Goal: Check status: Check status

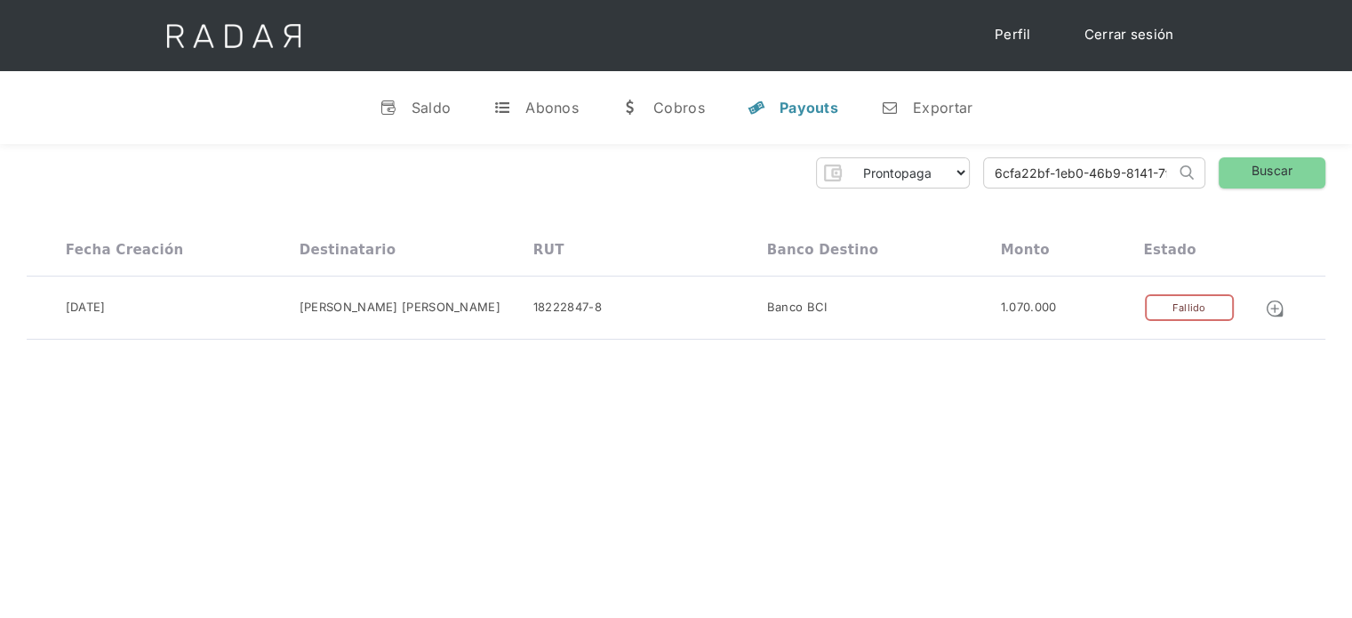
click at [1118, 30] on link "Cerrar sesión" at bounding box center [1128, 35] width 125 height 35
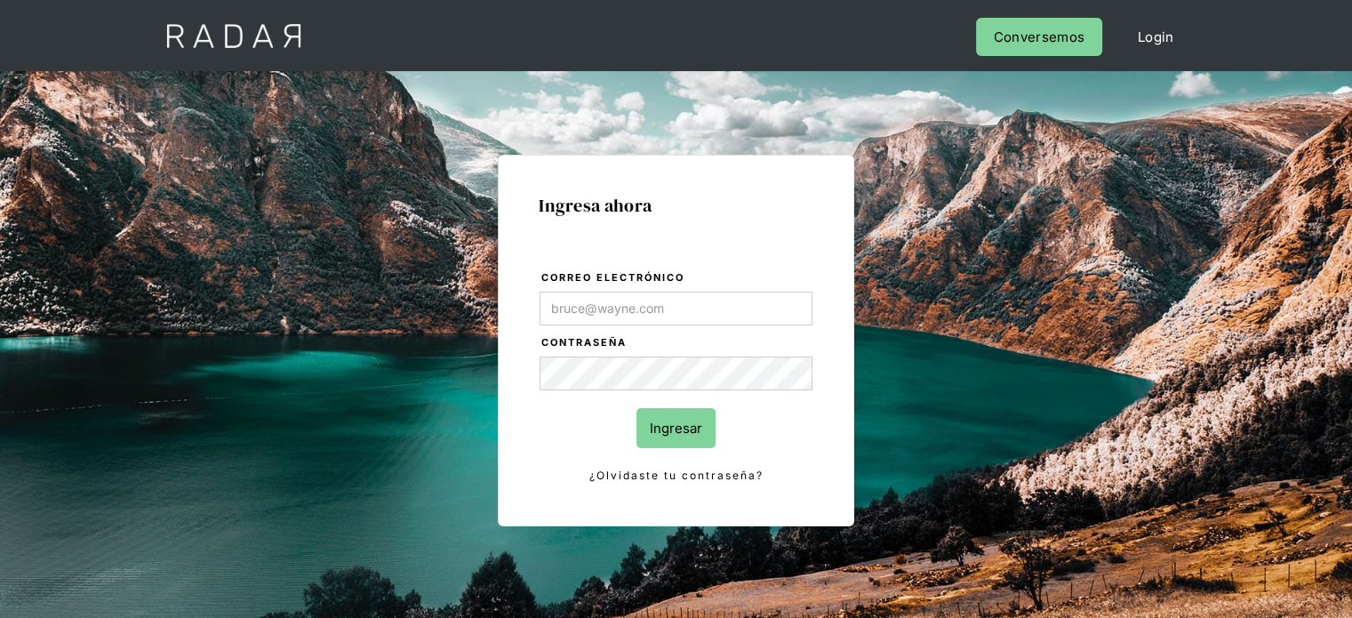
type input "[PERSON_NAME][EMAIL_ADDRESS][DOMAIN_NAME]"
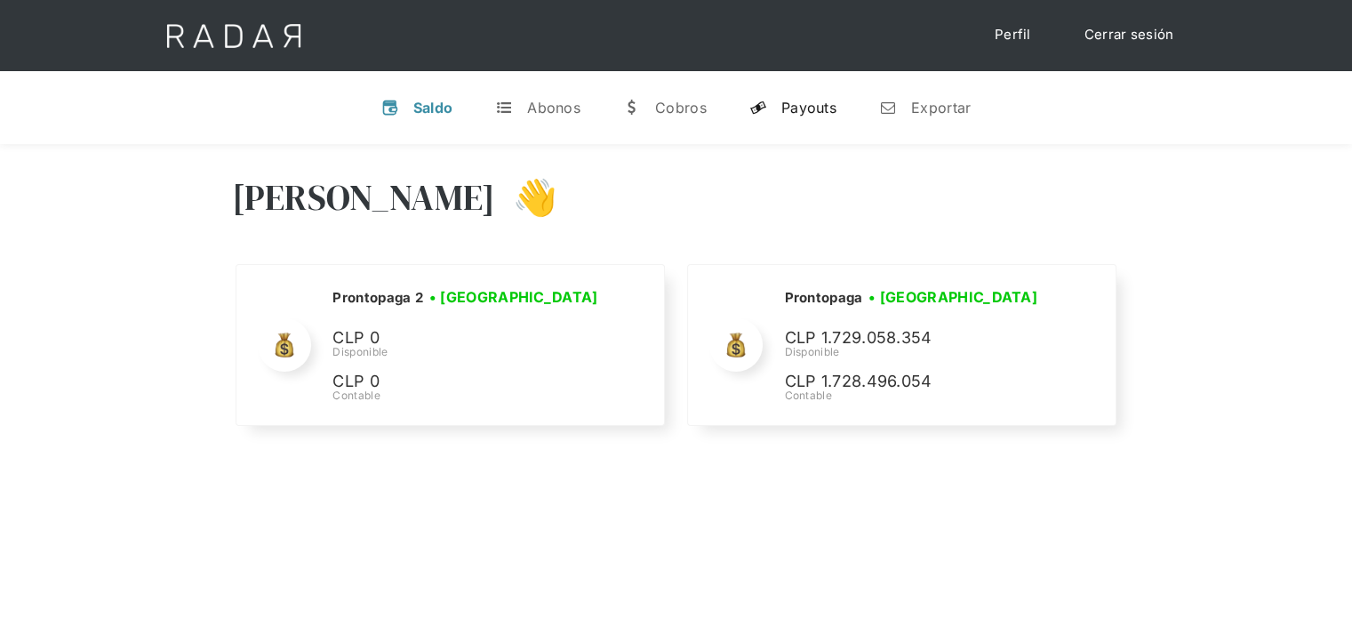
click at [823, 103] on div "Payouts" at bounding box center [808, 108] width 55 height 18
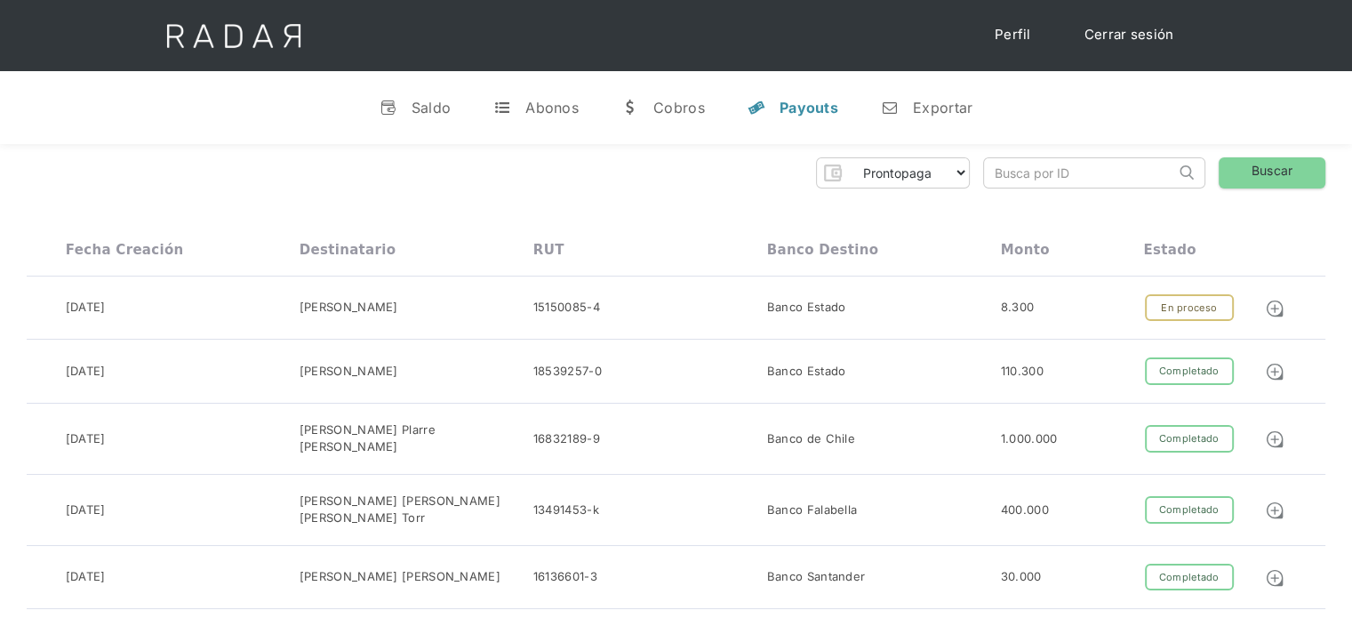
click at [1014, 178] on input "search" at bounding box center [1079, 172] width 191 height 29
paste input "37de025e-8343-4b42-a32a-8018fe7f03e1"
drag, startPoint x: 1019, startPoint y: 172, endPoint x: 983, endPoint y: 171, distance: 36.5
click at [984, 171] on input "37de025e-8343-4b42-a32a-8018fe7f03e1" at bounding box center [1079, 172] width 191 height 29
click at [1002, 173] on input "37de025e-8343-4b42-a32a-8018fe7f03e1" at bounding box center [1079, 172] width 191 height 29
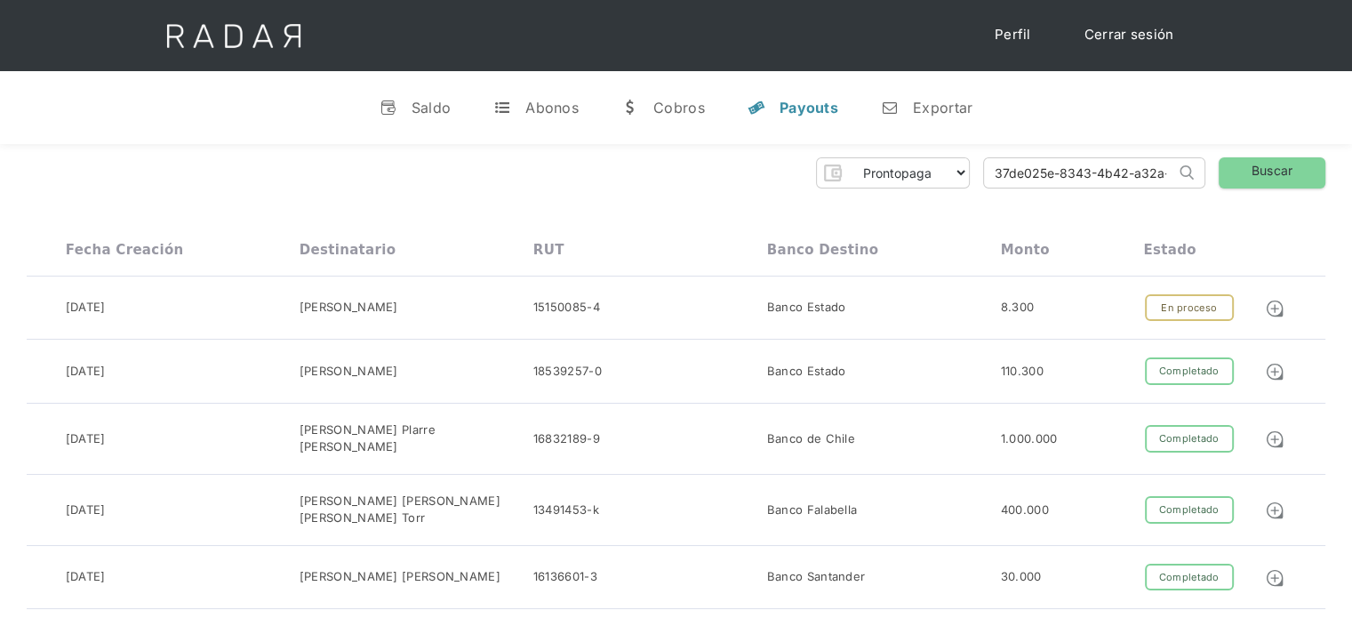
click at [1001, 174] on input "37de025e-8343-4b42-a32a-8018fe7f03e1" at bounding box center [1079, 172] width 191 height 29
type input "37de025e-8343-4b42-a32a-8018fe7f03e1"
click at [1244, 159] on link "Buscar" at bounding box center [1271, 172] width 107 height 31
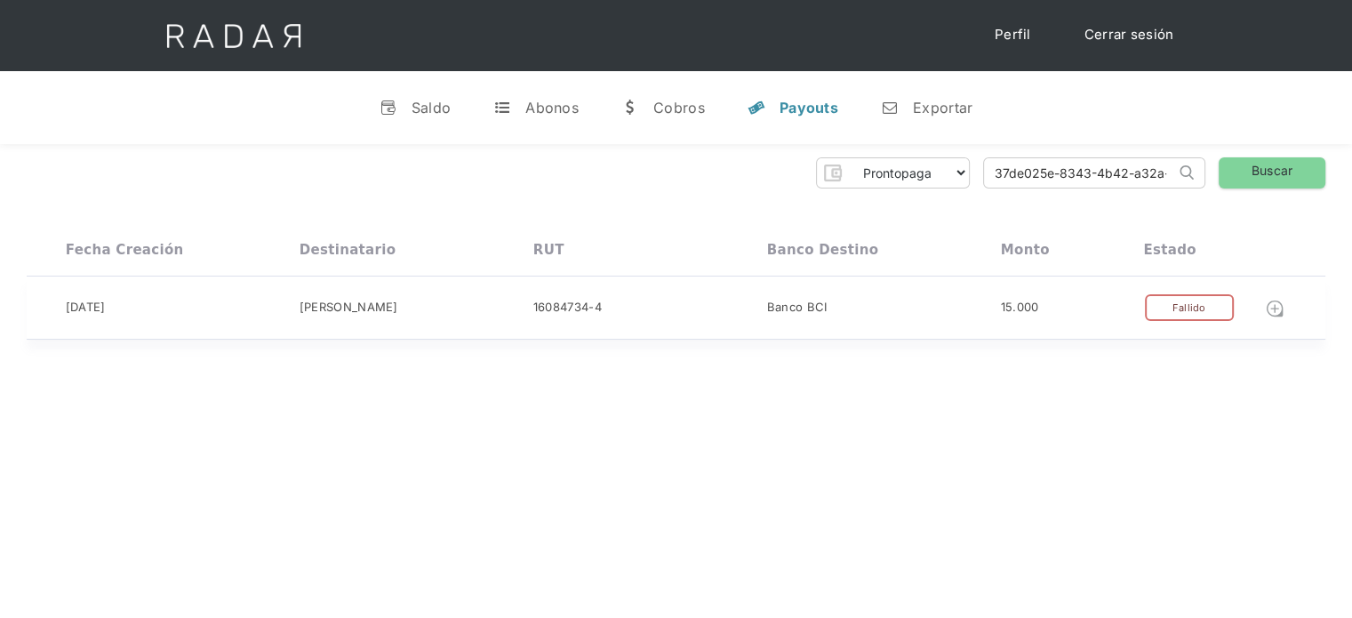
click at [1276, 315] on img at bounding box center [1274, 309] width 20 height 20
click at [1158, 36] on link "Cerrar sesión" at bounding box center [1128, 35] width 125 height 35
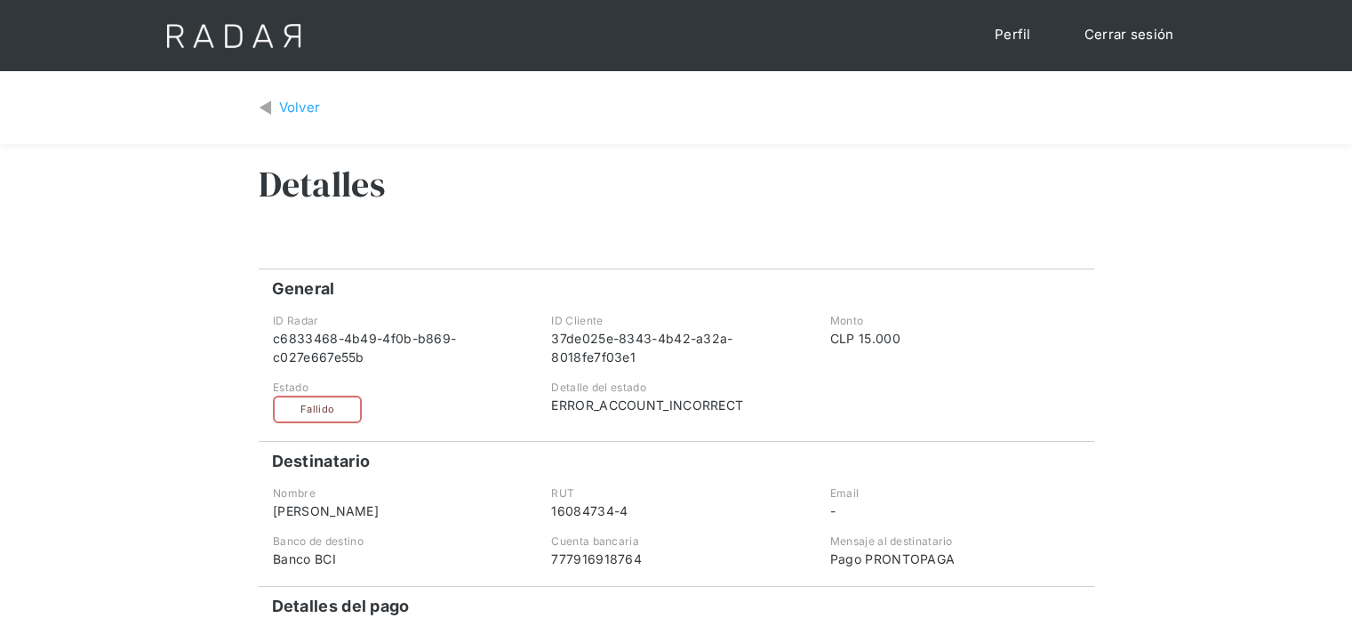
click at [279, 103] on div "Volver" at bounding box center [300, 108] width 42 height 20
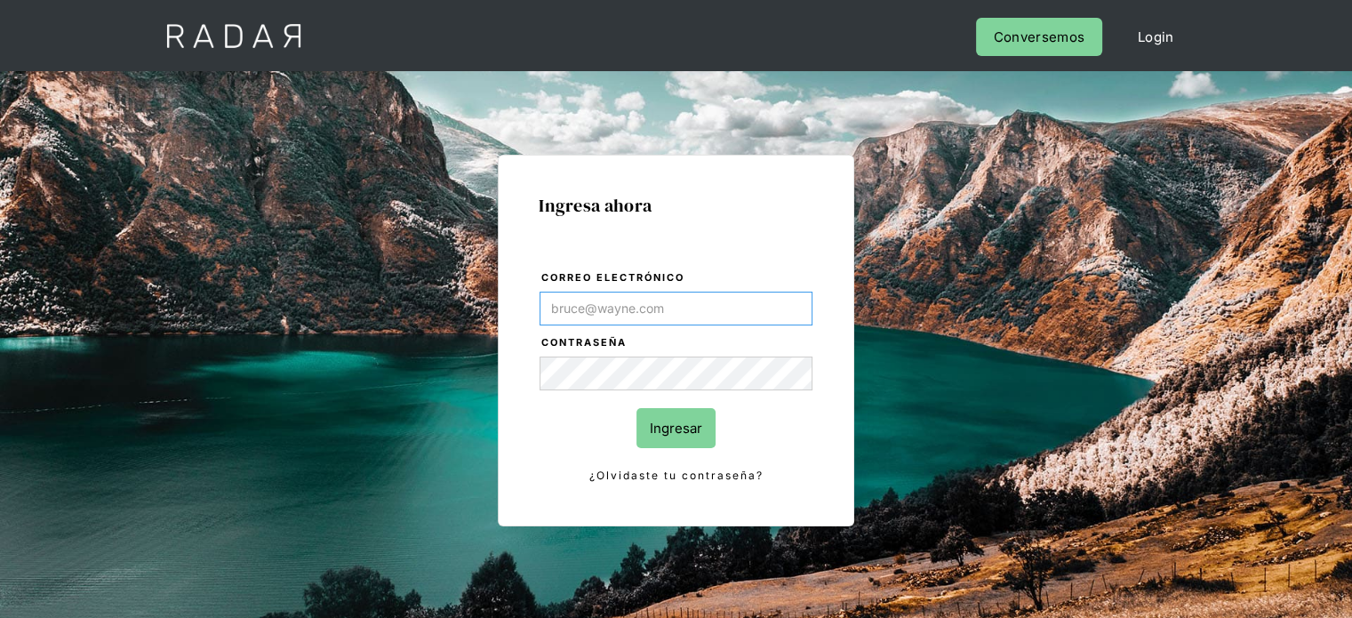
type input "[PERSON_NAME][EMAIL_ADDRESS][DOMAIN_NAME]"
click at [813, 461] on div "Ingresa ahora Correo electrónico [PERSON_NAME][EMAIL_ADDRESS][DOMAIN_NAME] Cont…" at bounding box center [676, 340] width 356 height 371
click at [703, 436] on input "Ingresar" at bounding box center [675, 428] width 79 height 40
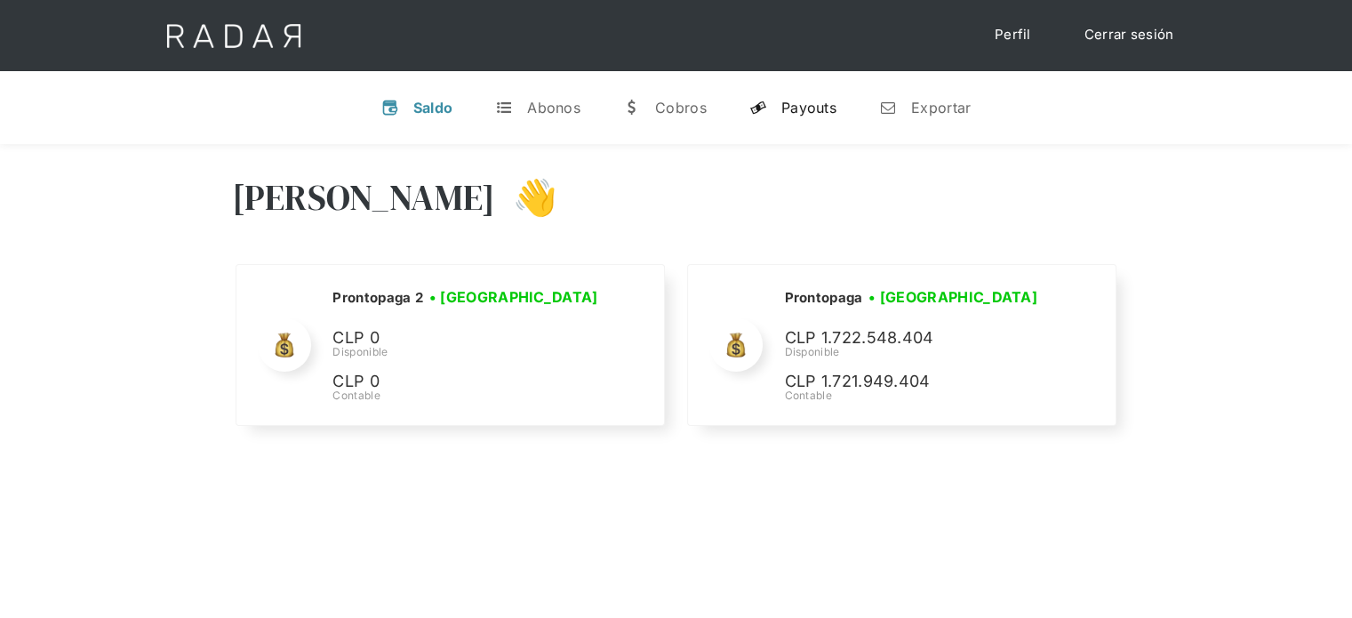
click at [822, 108] on div "Payouts" at bounding box center [808, 108] width 55 height 18
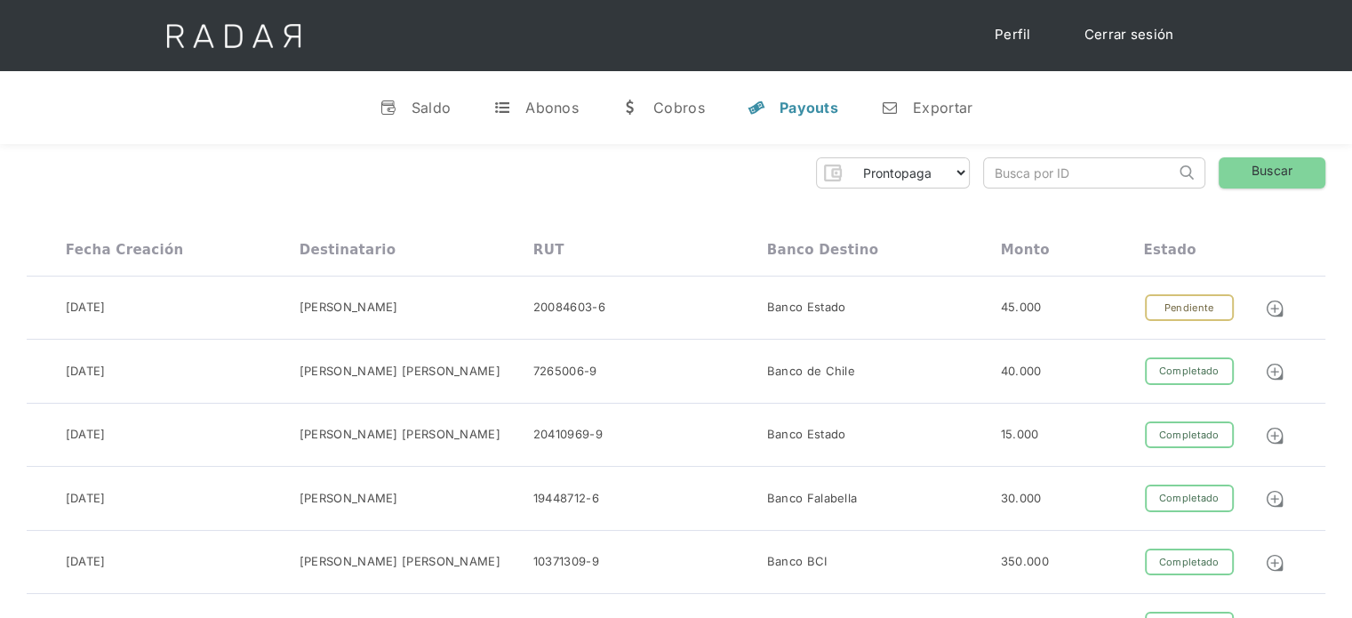
click at [1013, 178] on input "search" at bounding box center [1079, 172] width 191 height 29
paste input "649b6766-254c-4c0f-a3ab-c60998e70f6b"
drag, startPoint x: 1025, startPoint y: 171, endPoint x: 972, endPoint y: 172, distance: 53.3
click at [972, 172] on div "Prontopaga Prontopaga 2 Thank you! Your submission has been received! Oops! Som…" at bounding box center [676, 172] width 1298 height 31
click at [999, 166] on input "649b6766-254c-4c0f-a3ab-c60998e70f6b" at bounding box center [1079, 172] width 191 height 29
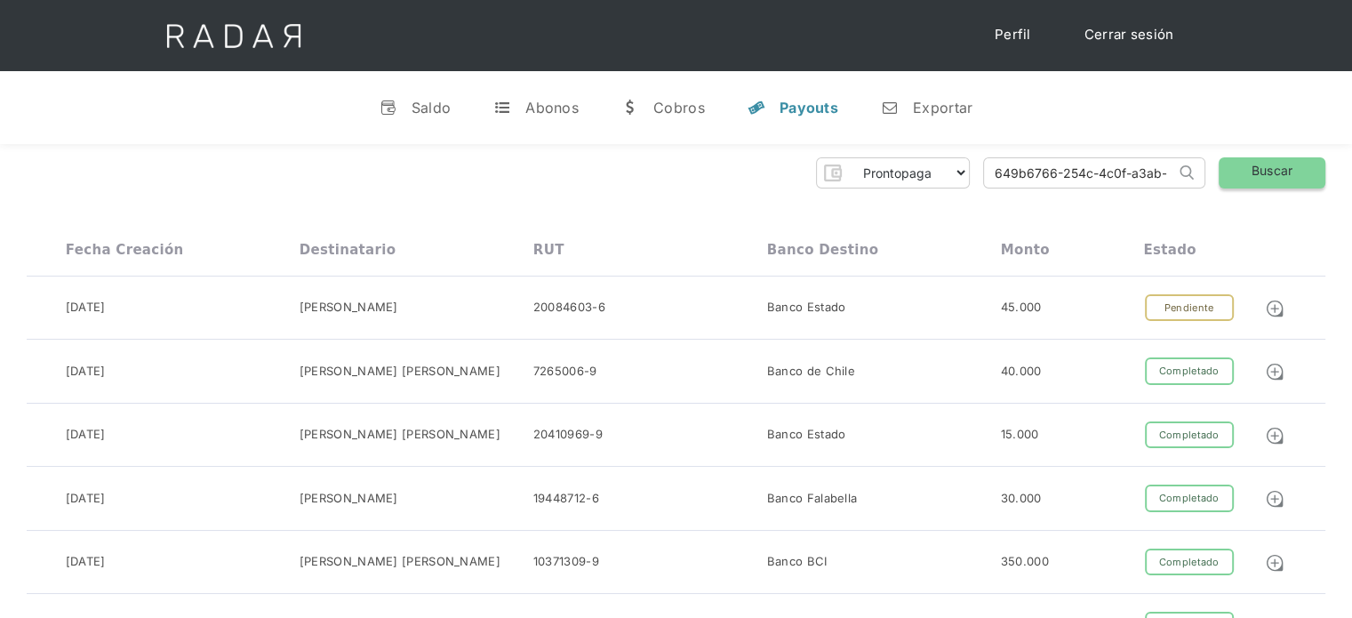
type input "649b6766-254c-4c0f-a3ab-c60998e70f6b"
click at [1275, 164] on link "Buscar" at bounding box center [1271, 172] width 107 height 31
click at [1283, 180] on link "Buscar" at bounding box center [1271, 172] width 107 height 31
drag, startPoint x: 988, startPoint y: 177, endPoint x: 1212, endPoint y: 184, distance: 224.0
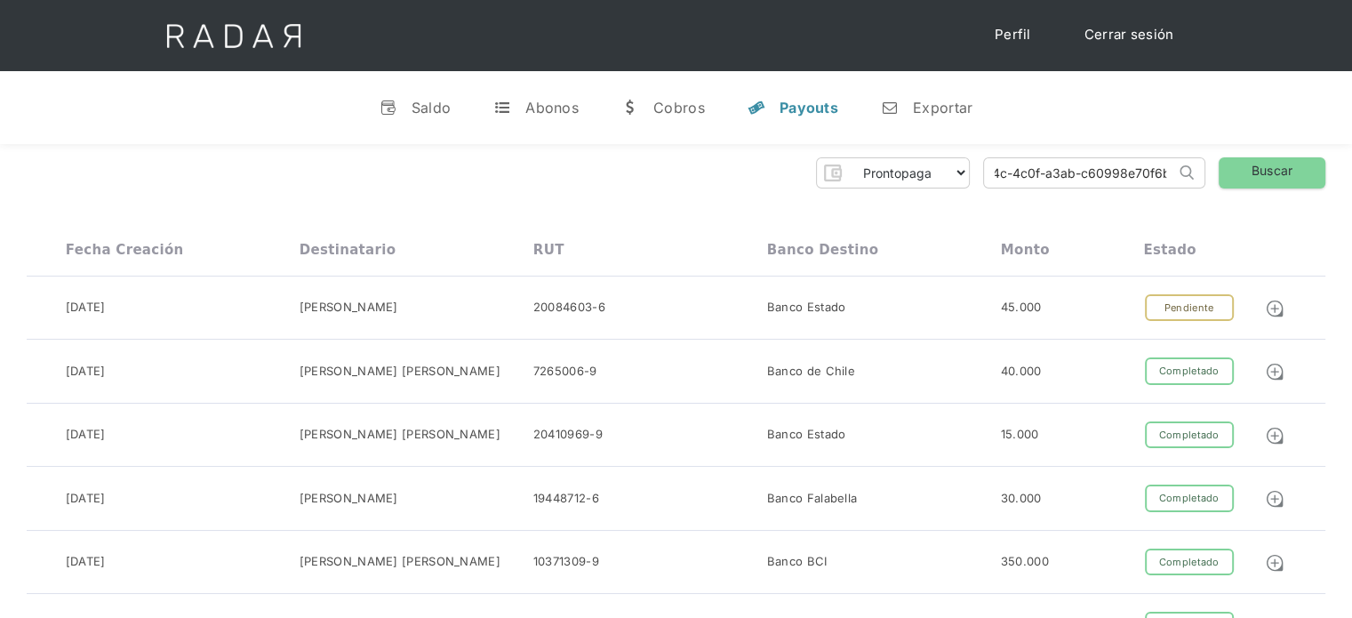
click at [1212, 184] on div "Prontopaga Prontopaga 2 Thank you! Your submission has been received! Oops! Som…" at bounding box center [676, 172] width 1298 height 31
paste input "addc6701-4138-47b0-9840-f41f66914766"
drag, startPoint x: 1099, startPoint y: 173, endPoint x: 960, endPoint y: 195, distance: 141.1
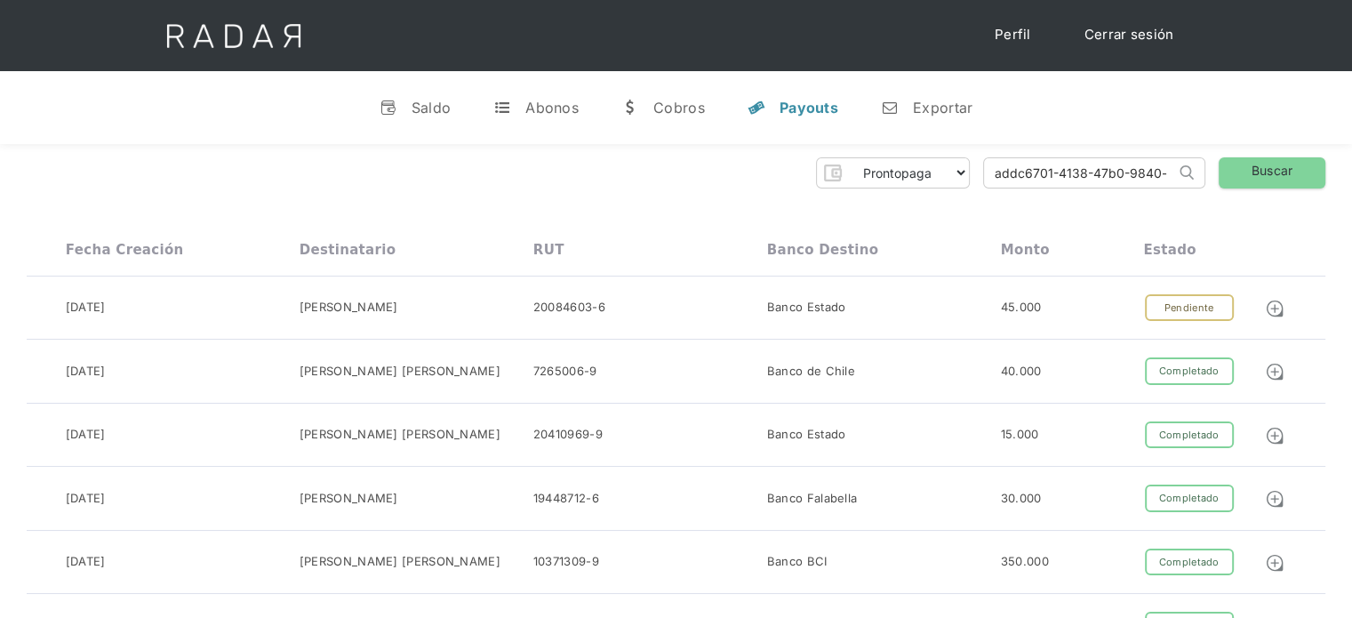
click at [994, 170] on input "addc6701-4138-47b0-9840-f41f66914766" at bounding box center [1079, 172] width 191 height 29
type input "addc6701-4138-47b0-9840-f41f66914766"
click at [1238, 177] on link "Buscar" at bounding box center [1271, 172] width 107 height 31
click at [1272, 167] on link "Buscar" at bounding box center [1271, 172] width 107 height 31
click at [438, 111] on div "Saldo" at bounding box center [431, 108] width 40 height 18
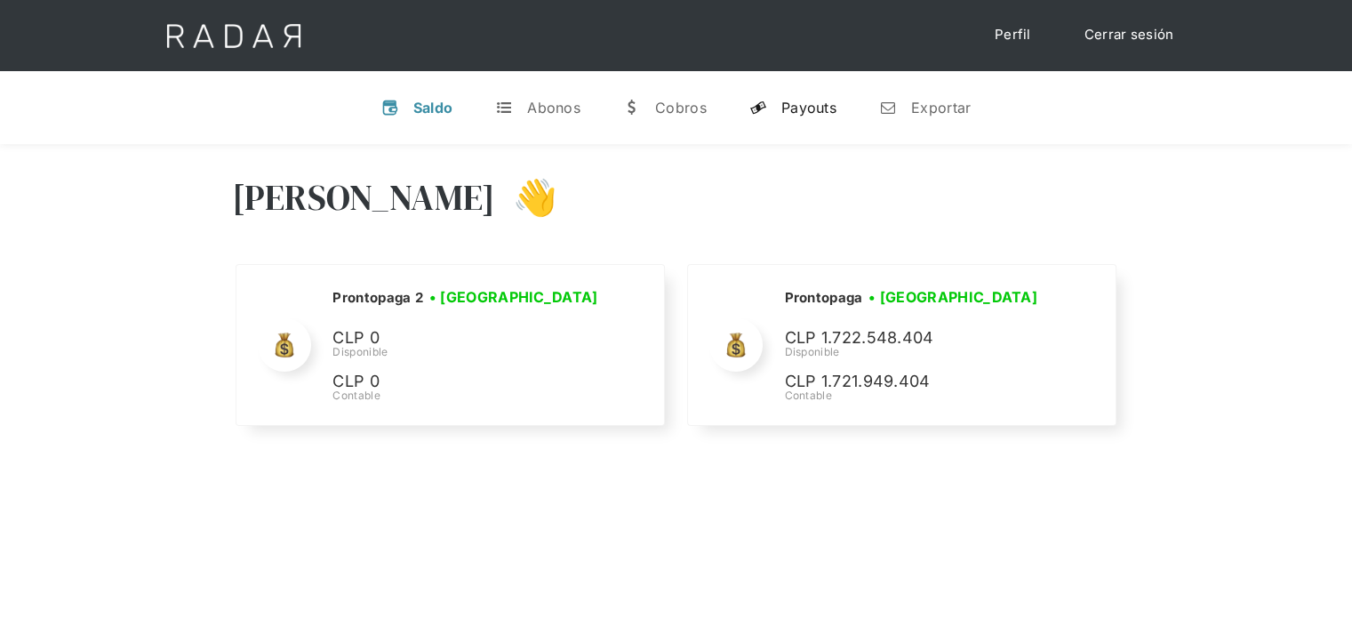
click at [819, 116] on link "y Payouts" at bounding box center [793, 107] width 116 height 46
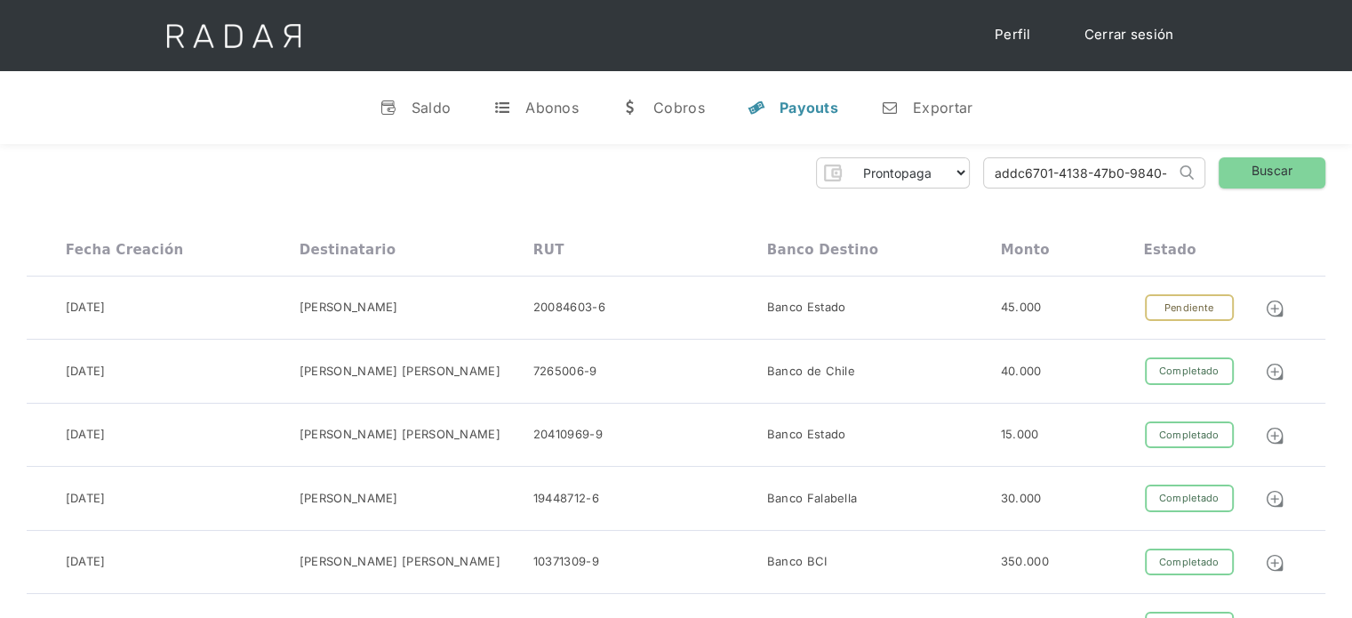
scroll to position [0, 78]
drag, startPoint x: 992, startPoint y: 166, endPoint x: 1230, endPoint y: 198, distance: 240.3
paste input "addc6701-4138-47b0-9840-f41f66914766"
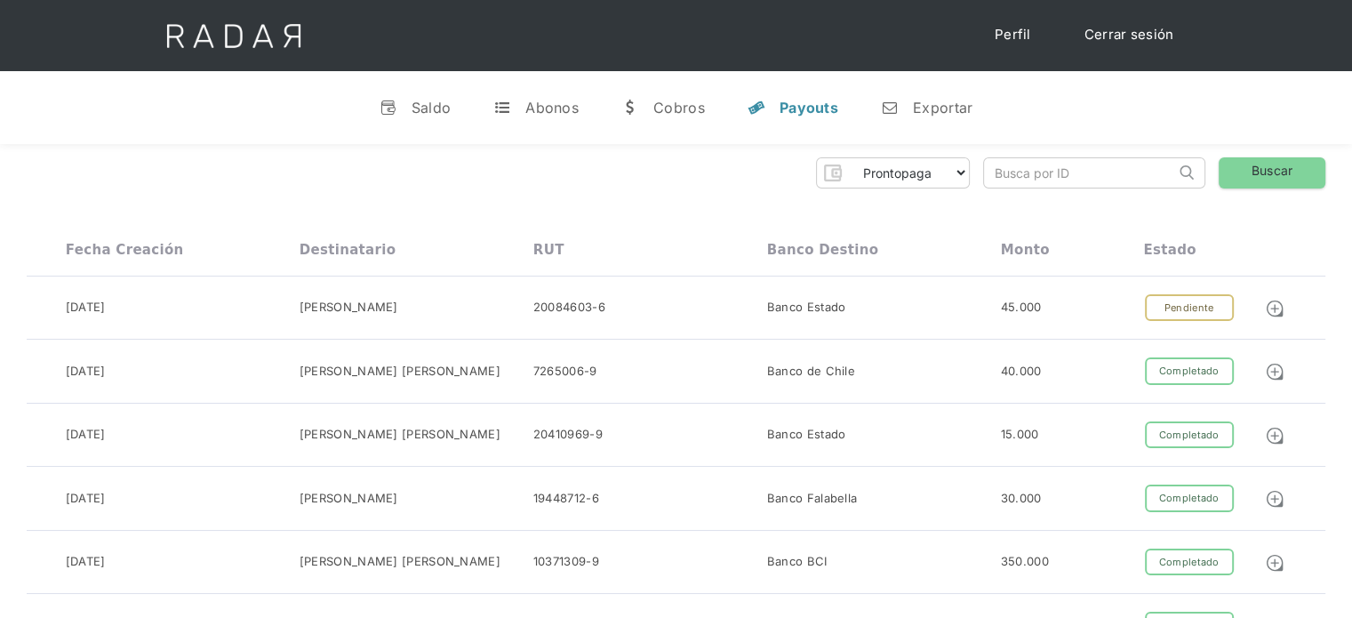
type input "addc6701-4138-47b0-9840-f41f66914766"
drag, startPoint x: 1129, startPoint y: 178, endPoint x: 955, endPoint y: 195, distance: 175.1
click at [991, 178] on input "addc6701-4138-47b0-9840-f41f66914766" at bounding box center [1079, 172] width 191 height 29
click at [1230, 171] on link "Buscar" at bounding box center [1271, 172] width 107 height 31
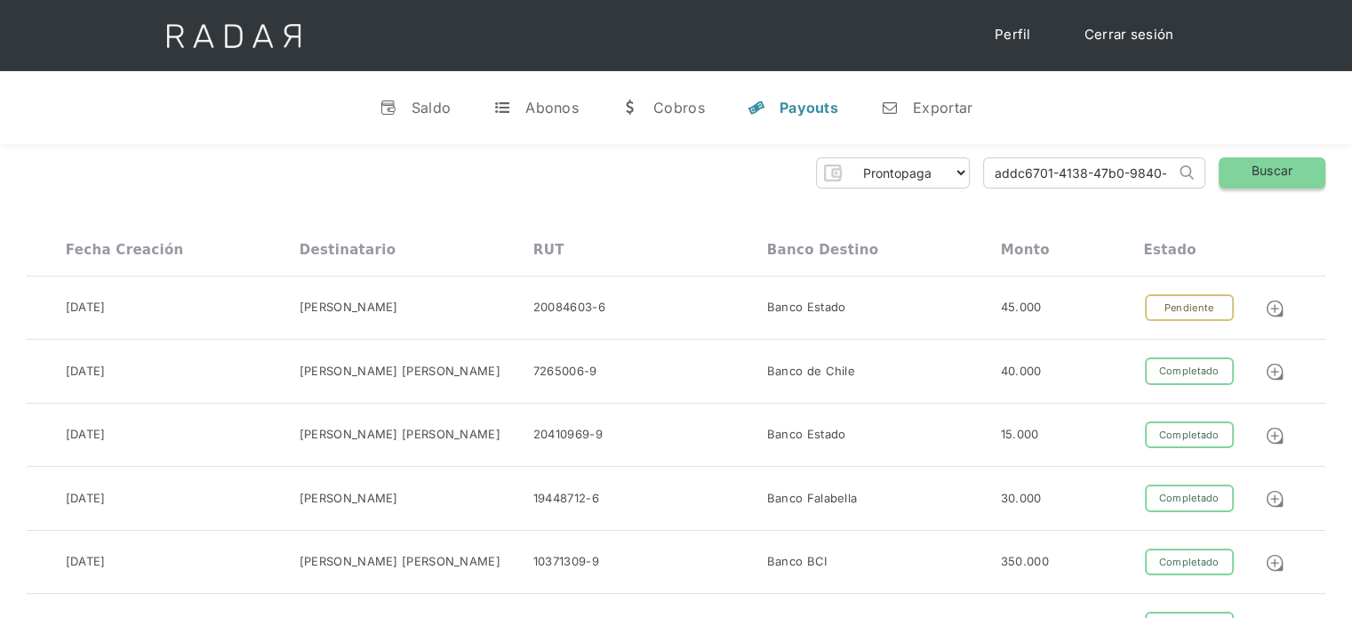
click at [1262, 177] on link "Buscar" at bounding box center [1271, 172] width 107 height 31
drag, startPoint x: 990, startPoint y: 180, endPoint x: 1256, endPoint y: 181, distance: 266.6
click at [1256, 181] on div "Prontopaga Prontopaga 2 Thank you! Your submission has been received! Oops! Som…" at bounding box center [676, 172] width 1298 height 31
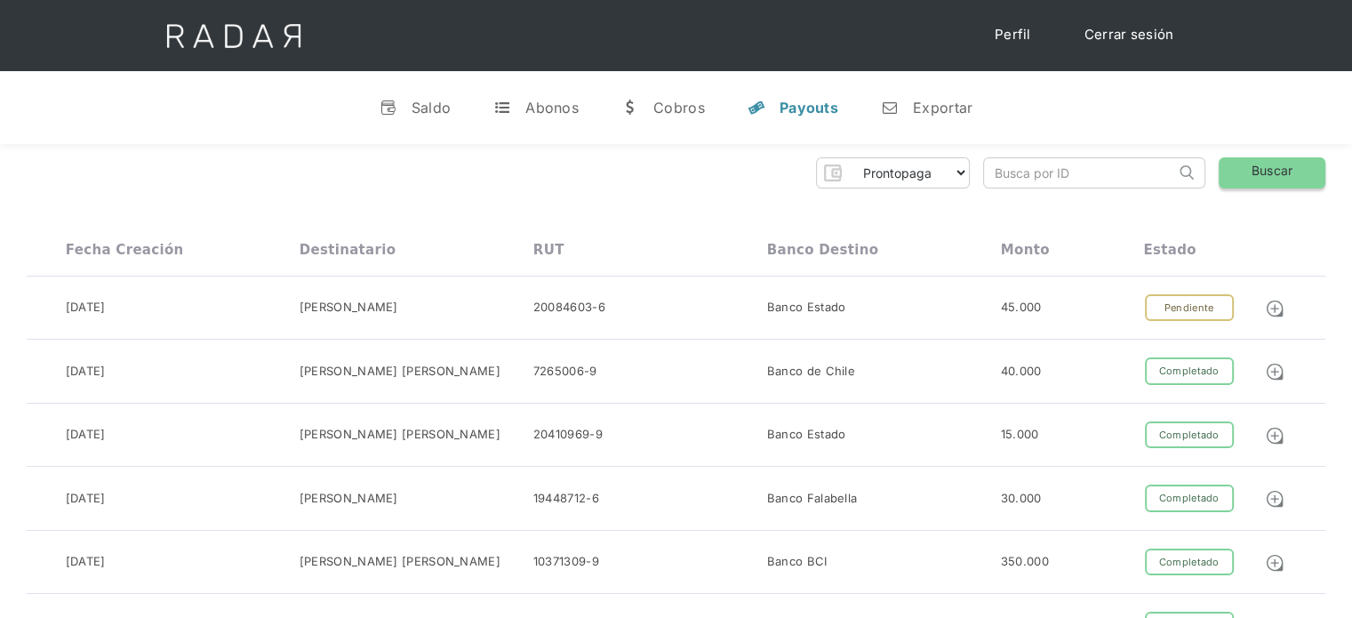
paste input "a30807f0-0f74-46ae-8a30-611379645d43"
drag, startPoint x: 1113, startPoint y: 176, endPoint x: 970, endPoint y: 201, distance: 144.3
click at [997, 176] on input "a30807f0-0f74-46ae-8a30-611379645d43" at bounding box center [1079, 172] width 191 height 29
type input "a30807f0-0f74-46ae-8a30-611379645d43"
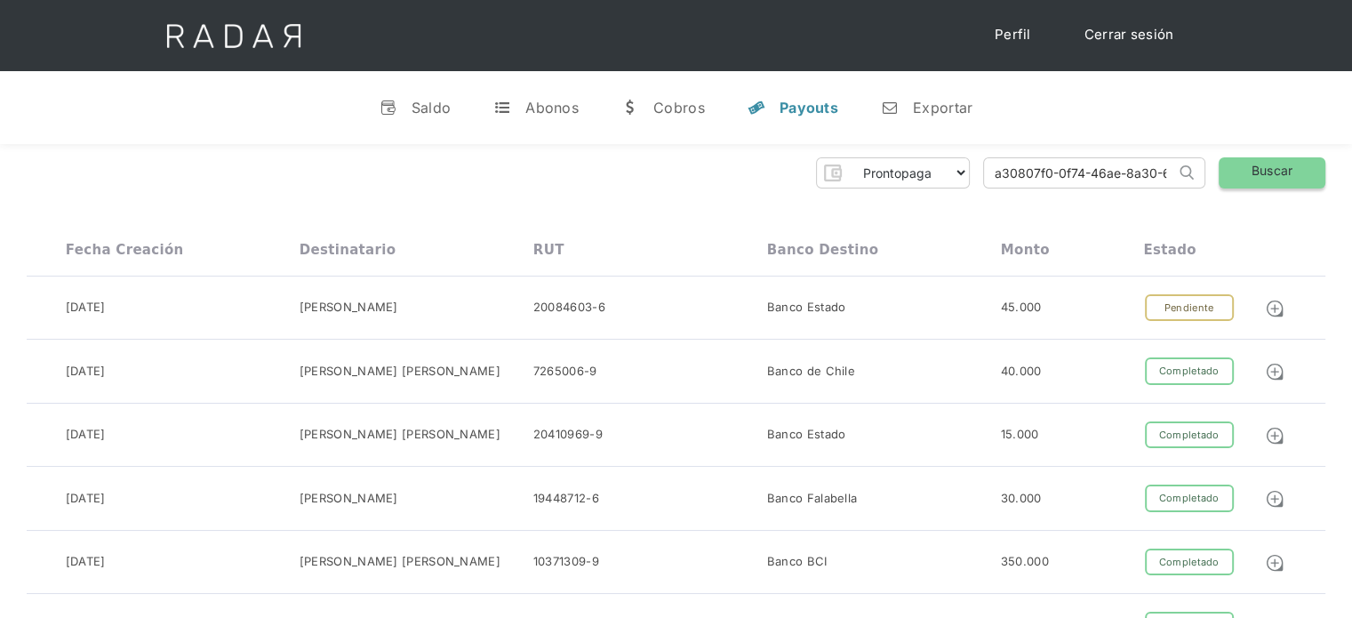
click at [1281, 177] on link "Buscar" at bounding box center [1271, 172] width 107 height 31
click at [1245, 180] on link "Buscar" at bounding box center [1271, 172] width 107 height 31
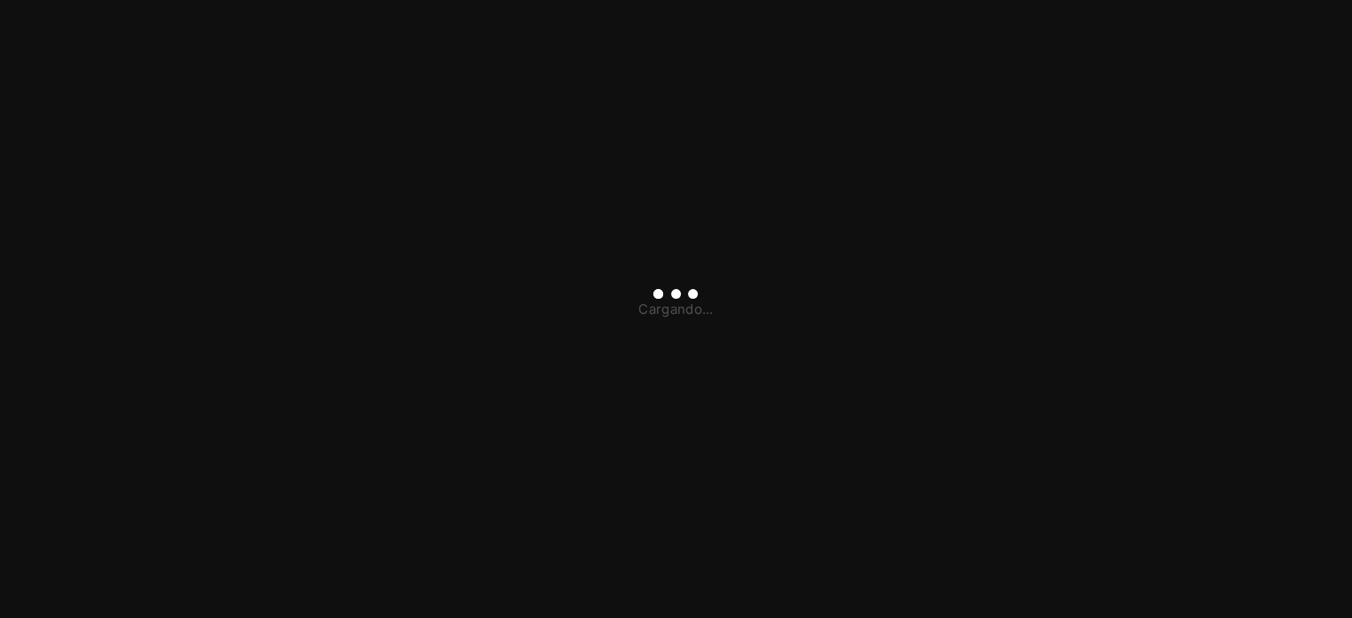
type input "[PERSON_NAME][EMAIL_ADDRESS][DOMAIN_NAME]"
